Goal: Task Accomplishment & Management: Use online tool/utility

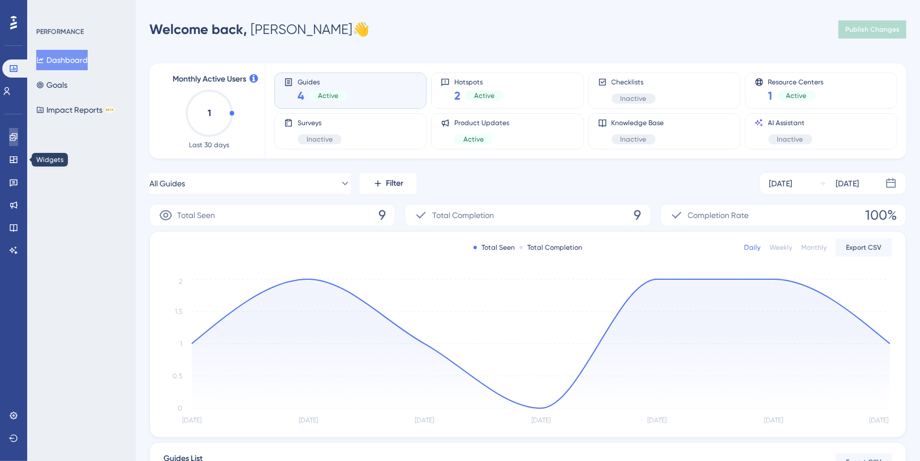
click at [13, 140] on icon at bounding box center [13, 136] width 9 height 9
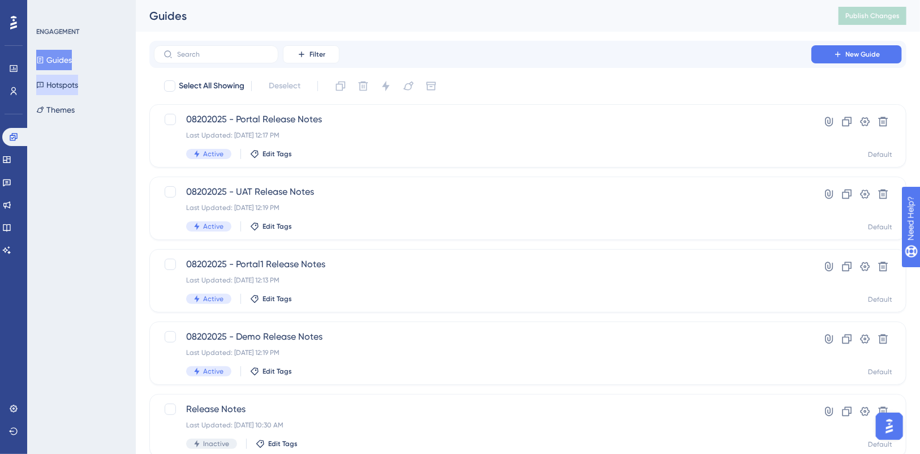
click at [73, 87] on button "Hotspots" at bounding box center [57, 85] width 42 height 20
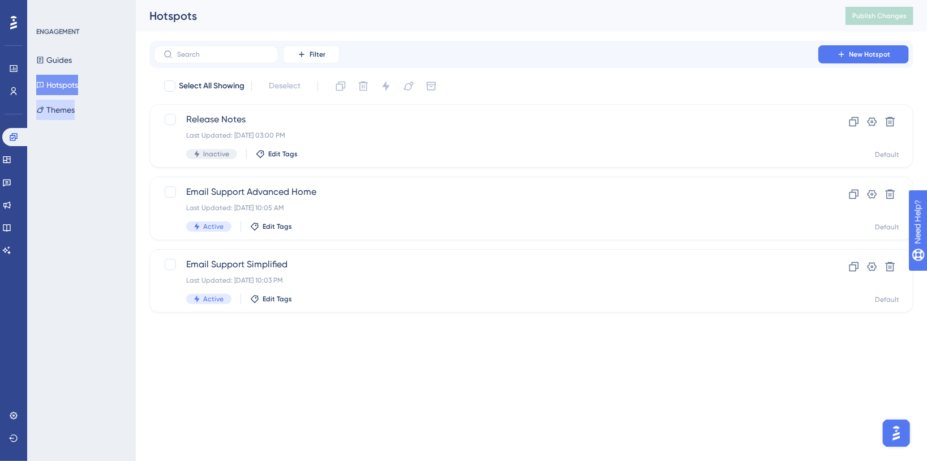
click at [75, 105] on button "Themes" at bounding box center [55, 110] width 38 height 20
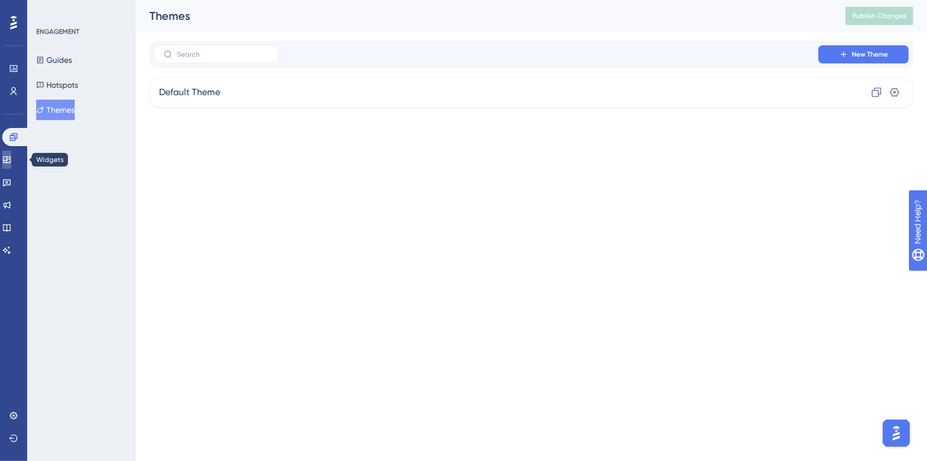
click at [11, 163] on link at bounding box center [6, 160] width 9 height 18
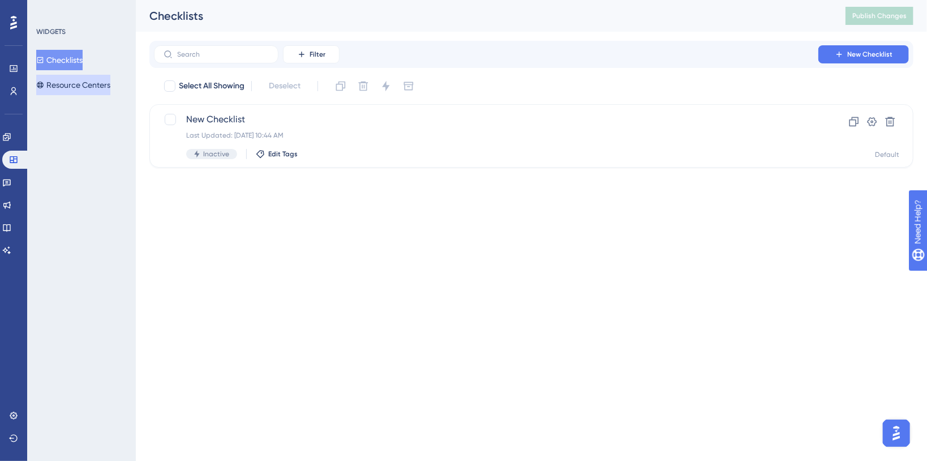
click at [79, 91] on button "Resource Centers" at bounding box center [73, 85] width 74 height 20
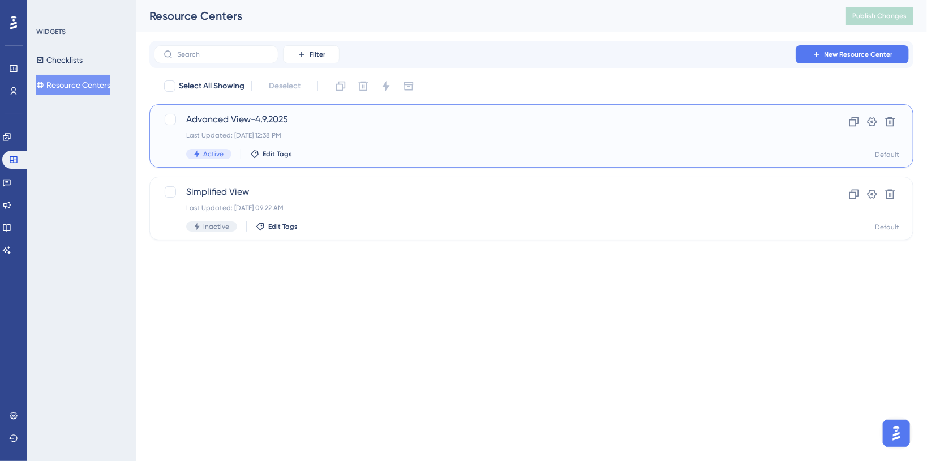
click at [342, 139] on div "Last Updated: [DATE] 12:38 PM" at bounding box center [486, 135] width 600 height 9
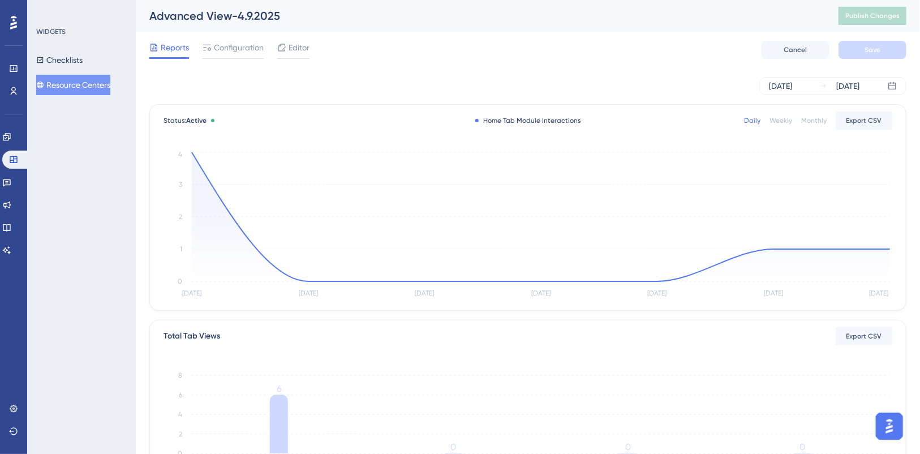
click at [88, 84] on button "Resource Centers" at bounding box center [73, 85] width 74 height 20
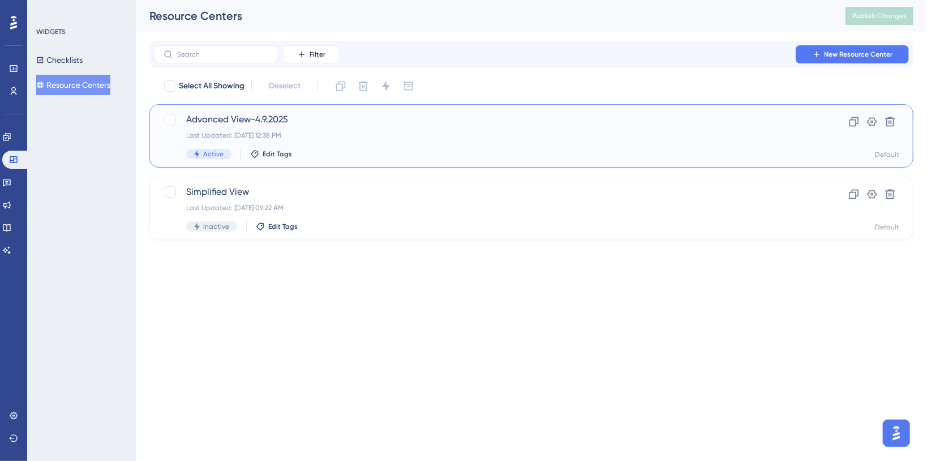
click at [456, 119] on span "Advanced View-4.9.2025" at bounding box center [486, 120] width 600 height 14
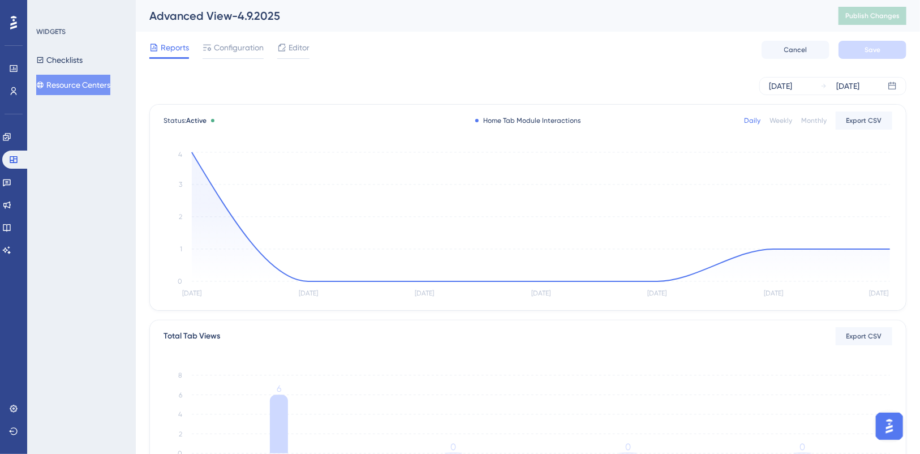
click at [298, 50] on span "Editor" at bounding box center [299, 48] width 21 height 14
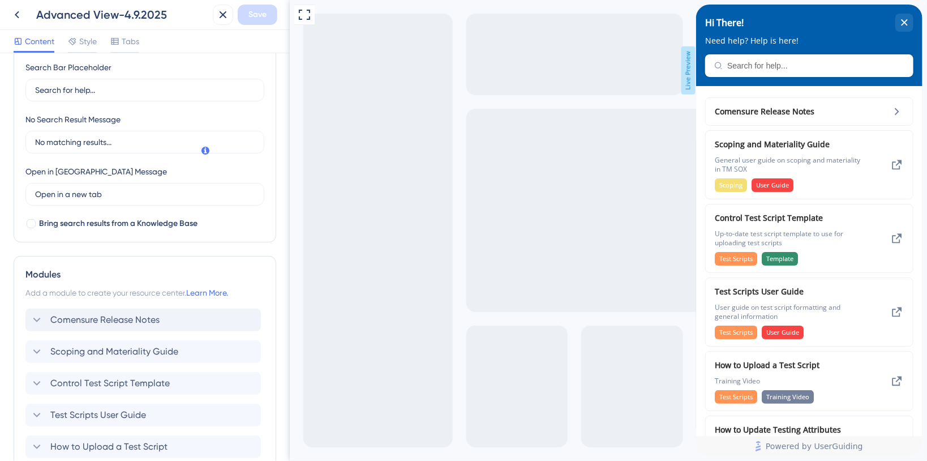
scroll to position [302, 0]
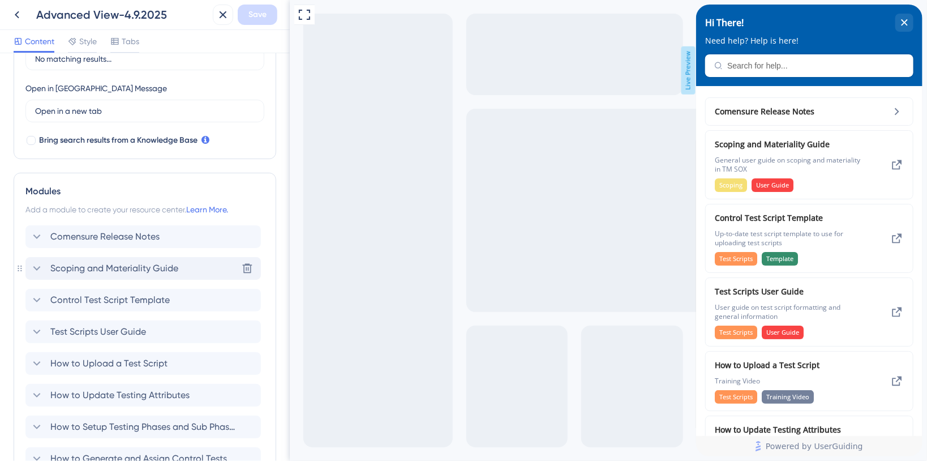
click at [187, 258] on div "Scoping and Materiality Guide Delete" at bounding box center [142, 268] width 235 height 23
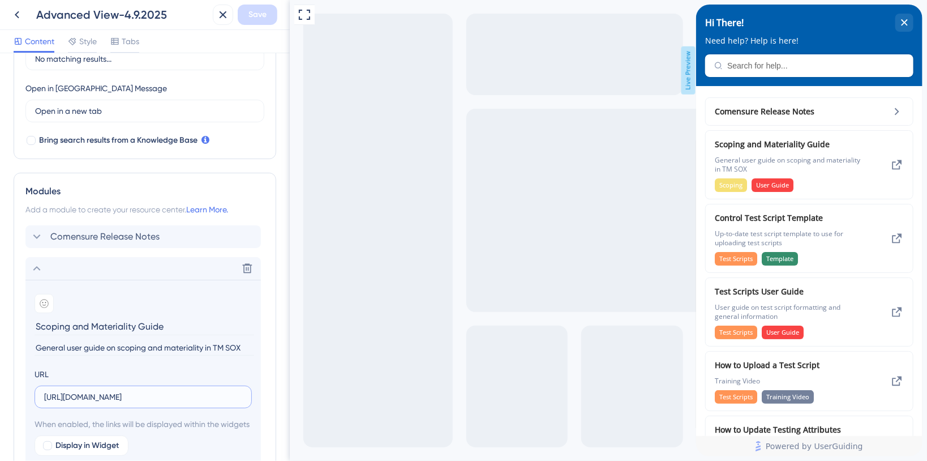
click at [162, 394] on input "[URL][DOMAIN_NAME]" at bounding box center [143, 397] width 198 height 12
drag, startPoint x: 156, startPoint y: 393, endPoint x: 145, endPoint y: 380, distance: 16.9
click at [154, 393] on input "[URL][DOMAIN_NAME]" at bounding box center [143, 397] width 198 height 12
paste input "e6682d3bc30a412a8c31bab1fc5a75ae"
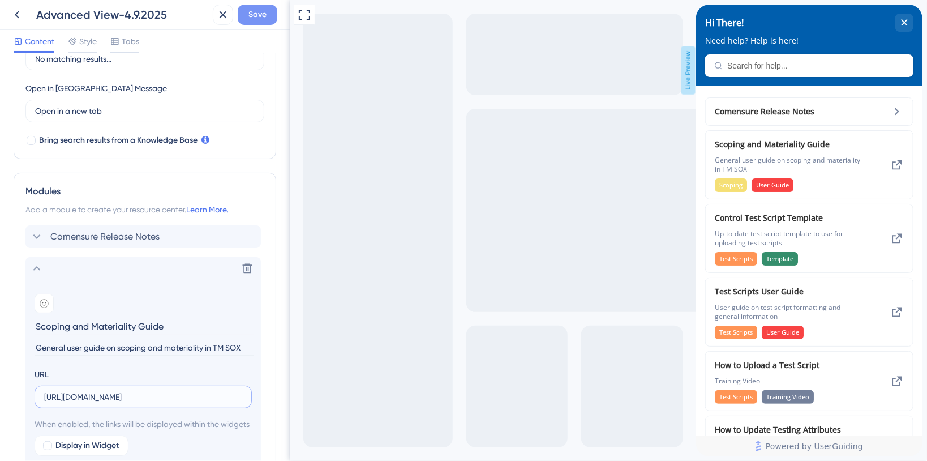
type input "[URL][DOMAIN_NAME]"
click at [263, 7] on button "Save" at bounding box center [258, 15] width 40 height 20
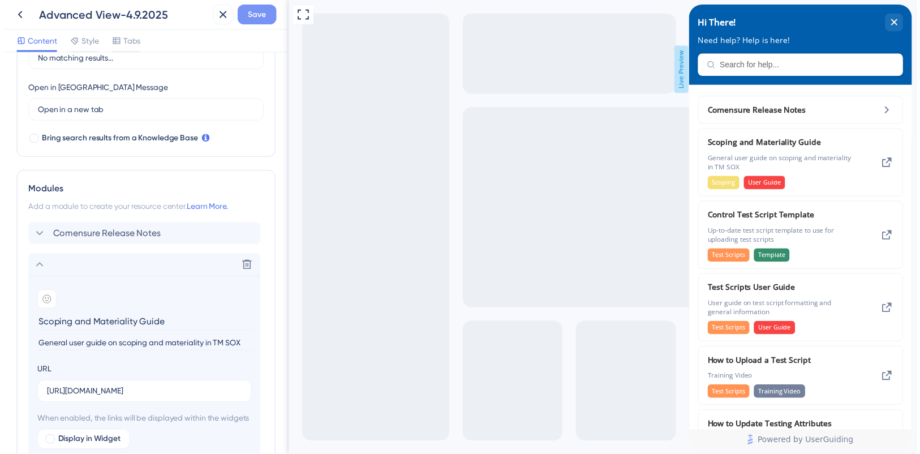
scroll to position [0, 0]
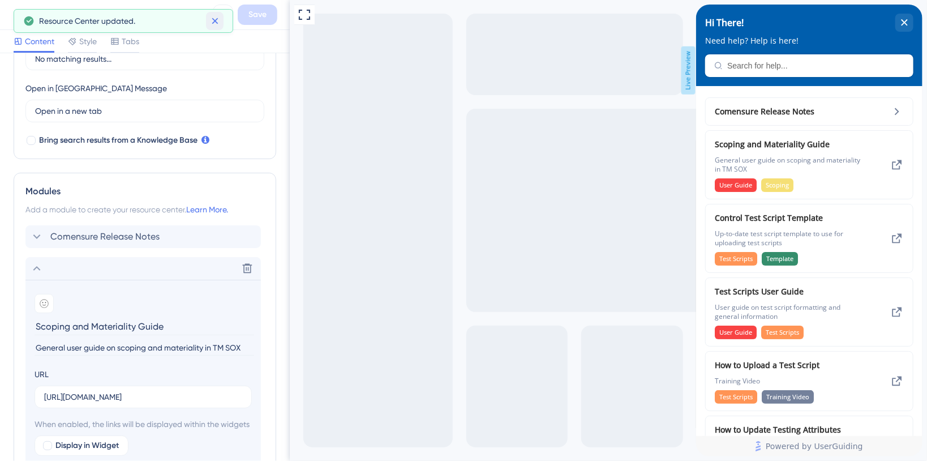
drag, startPoint x: 222, startPoint y: 24, endPoint x: 231, endPoint y: 33, distance: 12.0
click at [222, 25] on button at bounding box center [215, 21] width 18 height 18
click at [16, 12] on icon at bounding box center [17, 15] width 14 height 14
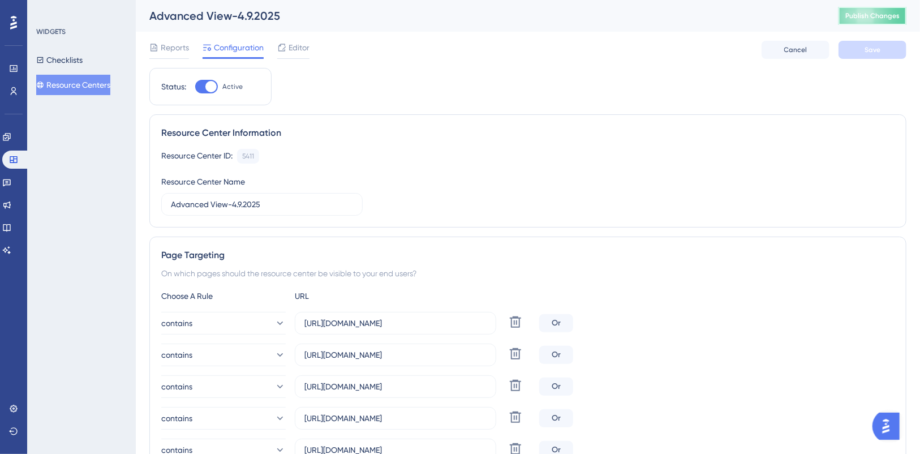
click at [890, 19] on span "Publish Changes" at bounding box center [873, 15] width 54 height 9
